Goal: Task Accomplishment & Management: Manage account settings

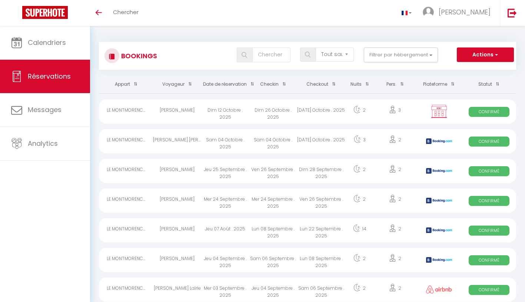
select select "not_cancelled"
select select
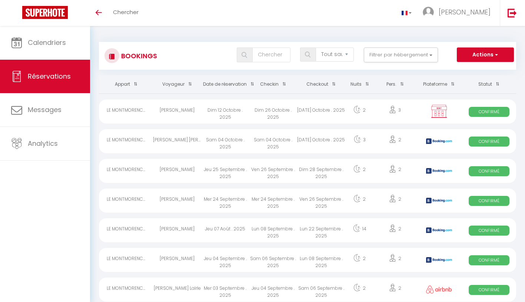
select select
click at [213, 110] on div "Dim 12 Octobre . 2025" at bounding box center [225, 111] width 48 height 24
select select "OK"
select select "KO"
select select "0"
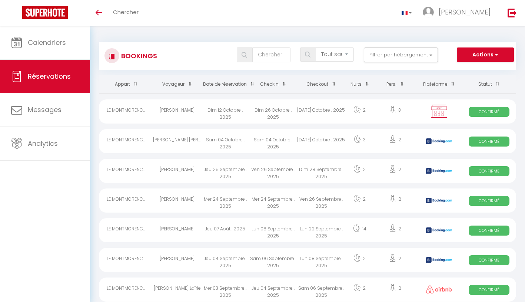
select select "0"
select select "1"
select select
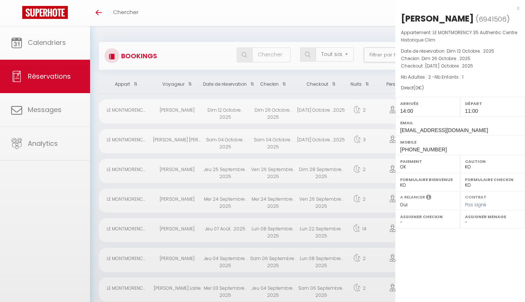
select select "25610"
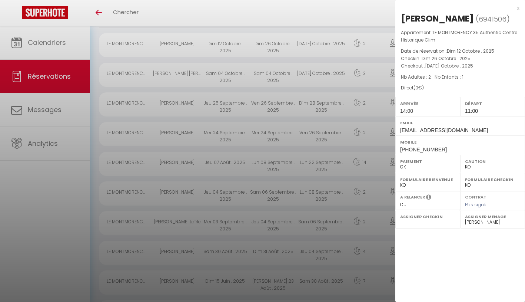
scroll to position [67, 0]
click at [28, 82] on div at bounding box center [262, 151] width 525 height 302
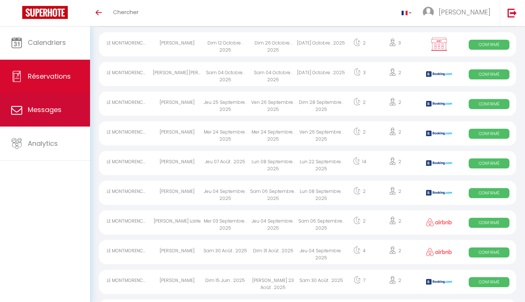
click at [42, 118] on link "Messages" at bounding box center [45, 109] width 90 height 33
select select "message"
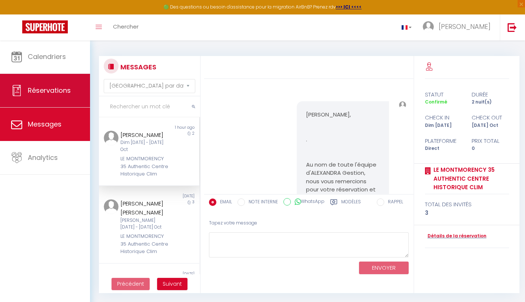
scroll to position [1957, 0]
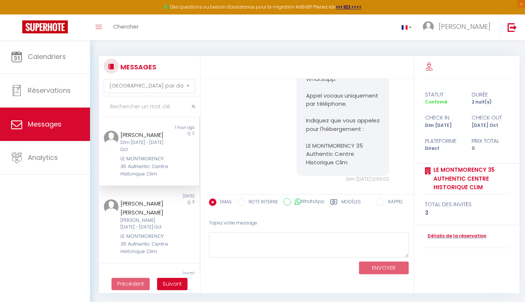
click at [141, 144] on div "Dim [DATE] - [DATE] Oct" at bounding box center [144, 146] width 49 height 14
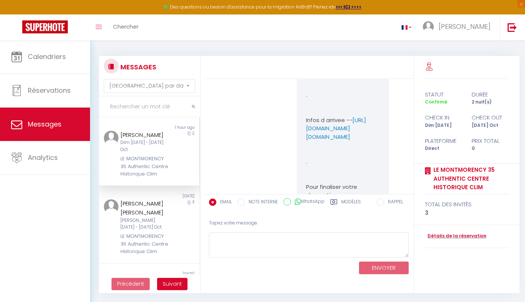
scroll to position [600, 0]
click at [338, 135] on link "[URL][DOMAIN_NAME][DOMAIN_NAME]" at bounding box center [336, 123] width 60 height 24
